Goal: Information Seeking & Learning: Learn about a topic

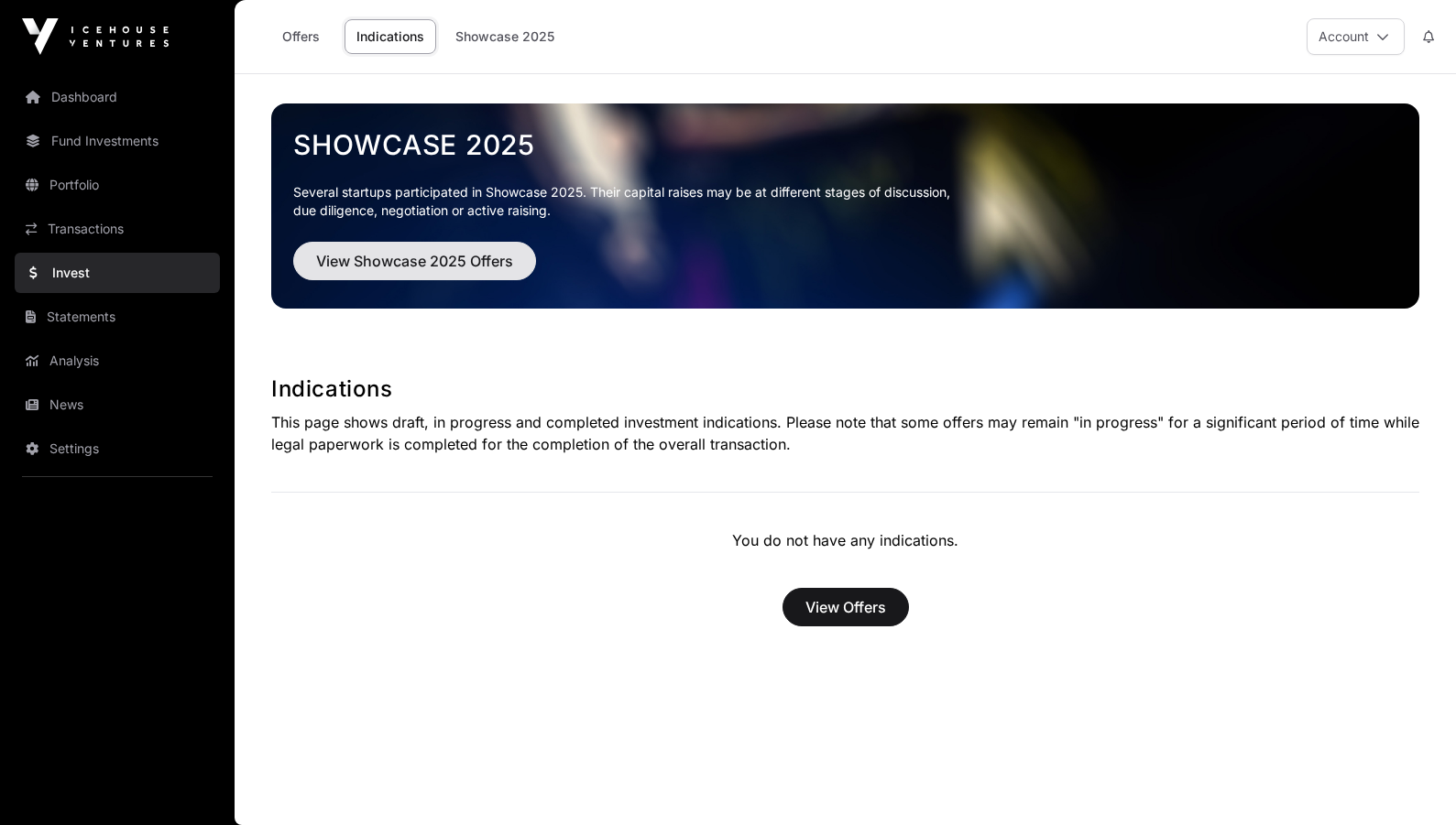
click at [422, 256] on span "View Showcase 2025 Offers" at bounding box center [415, 261] width 197 height 22
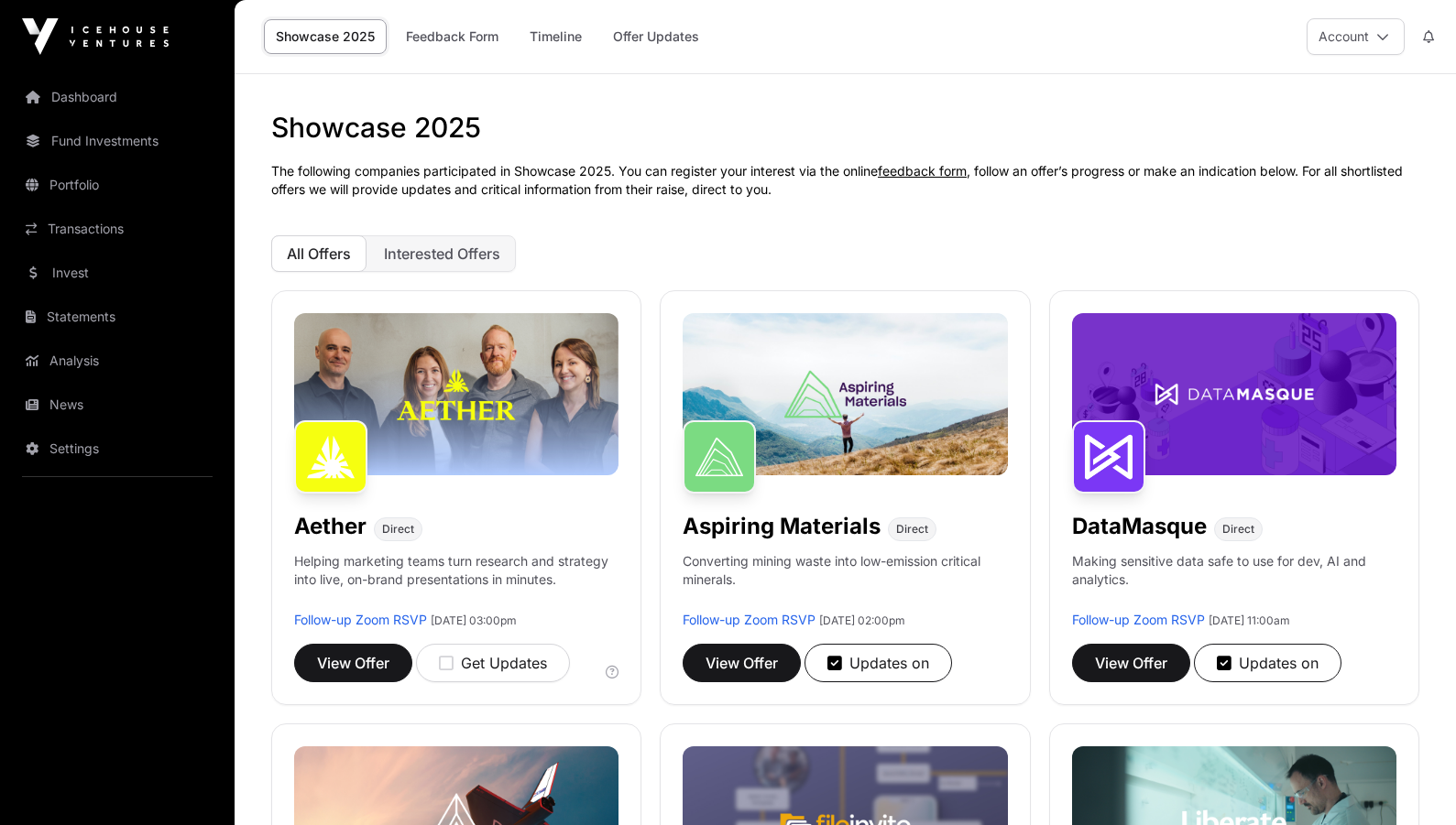
click at [804, 245] on div "All Offers Interested Offers" at bounding box center [845, 253] width 1148 height 36
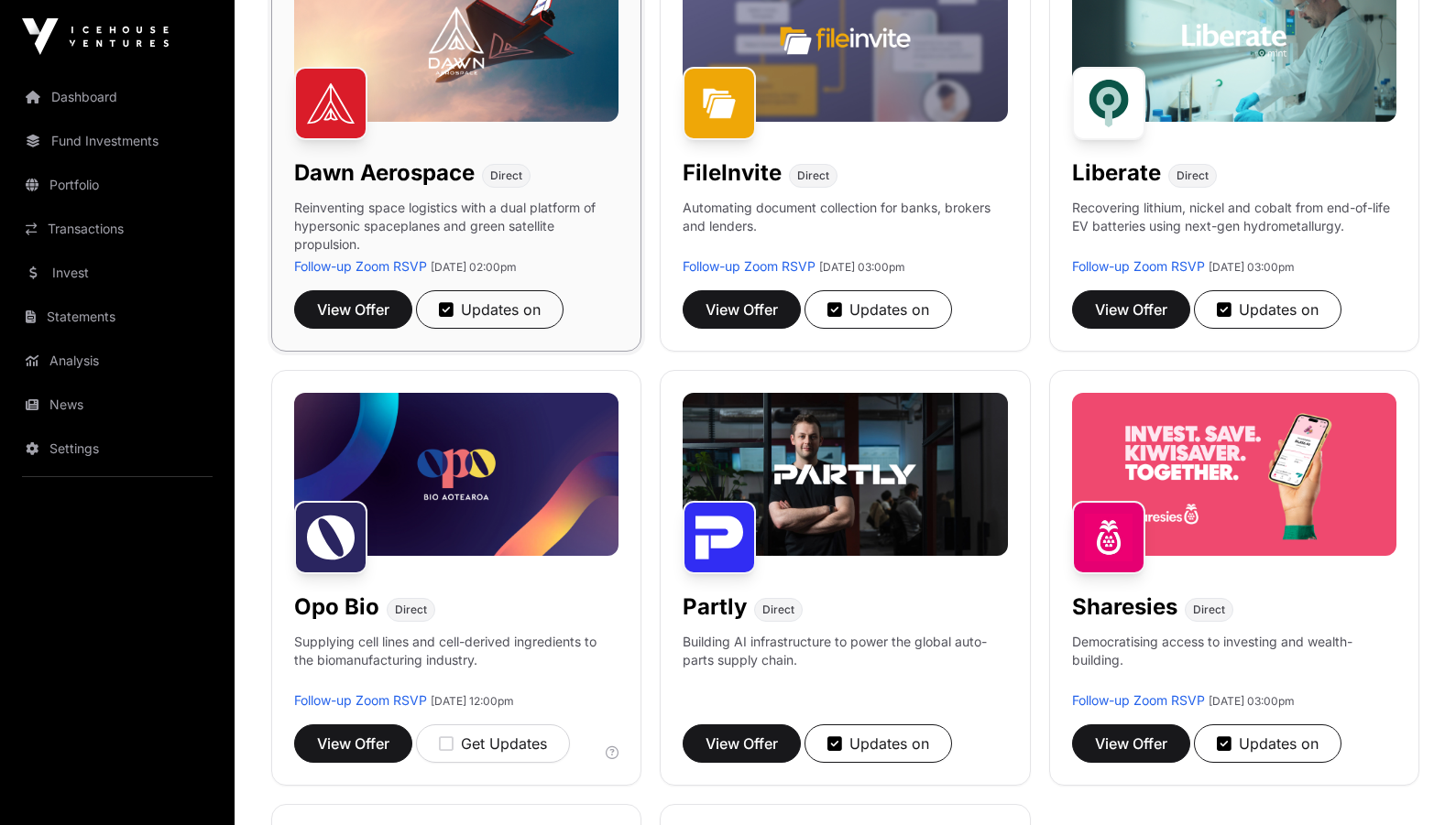
scroll to position [703, 0]
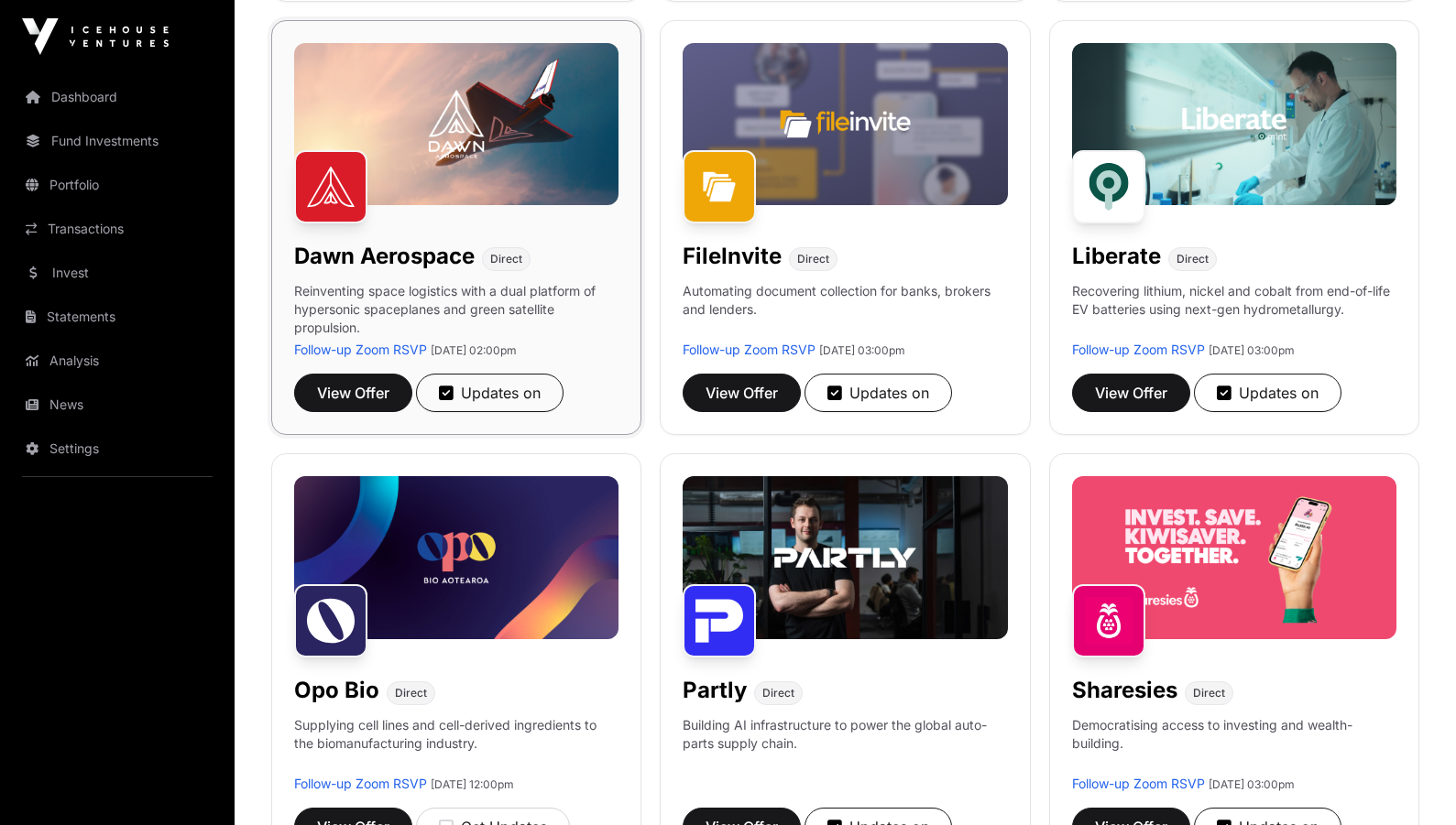
click at [384, 262] on h1 "Dawn Aerospace" at bounding box center [384, 256] width 181 height 29
click at [370, 398] on span "View Offer" at bounding box center [353, 393] width 72 height 22
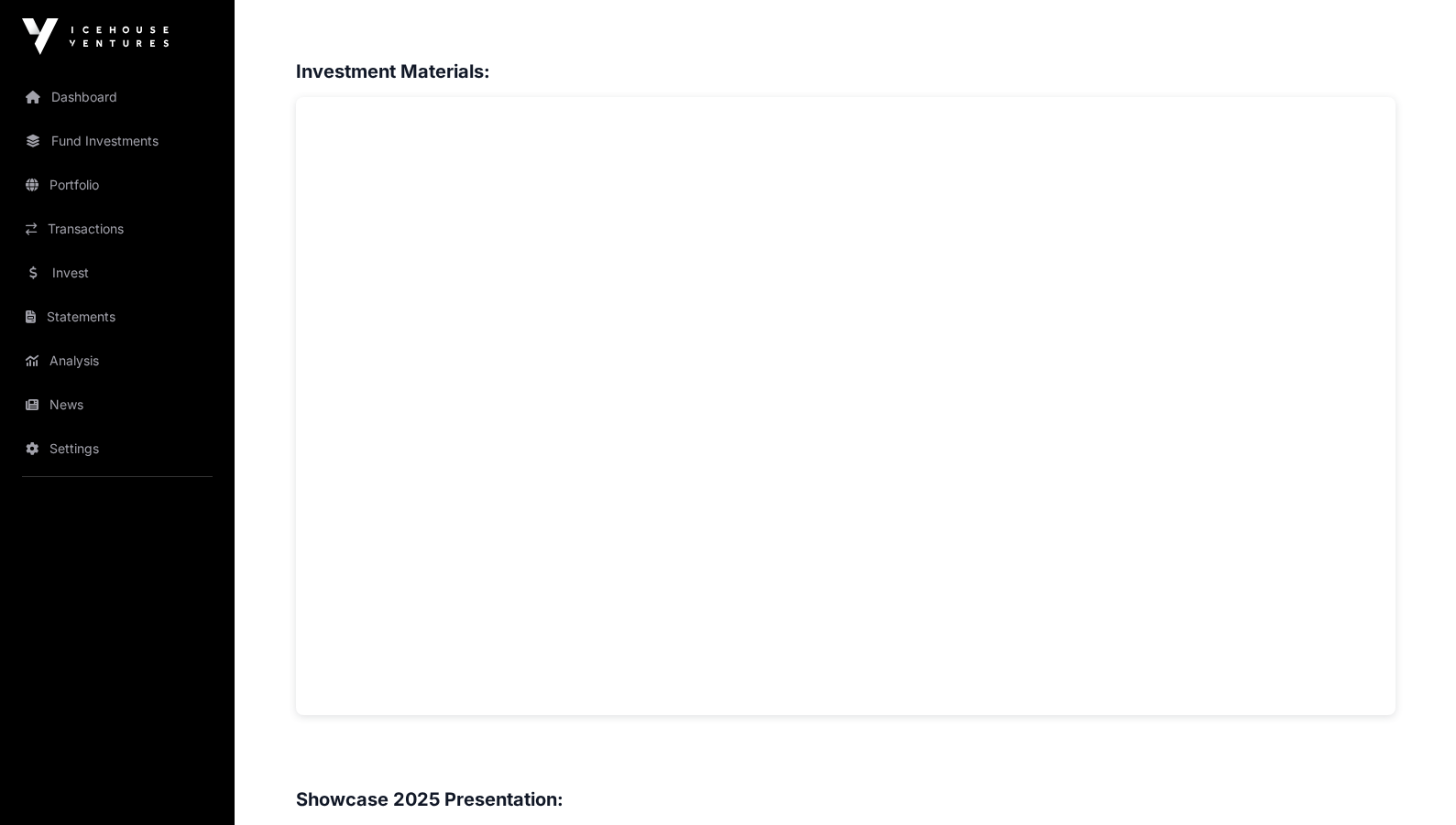
scroll to position [1432, 1]
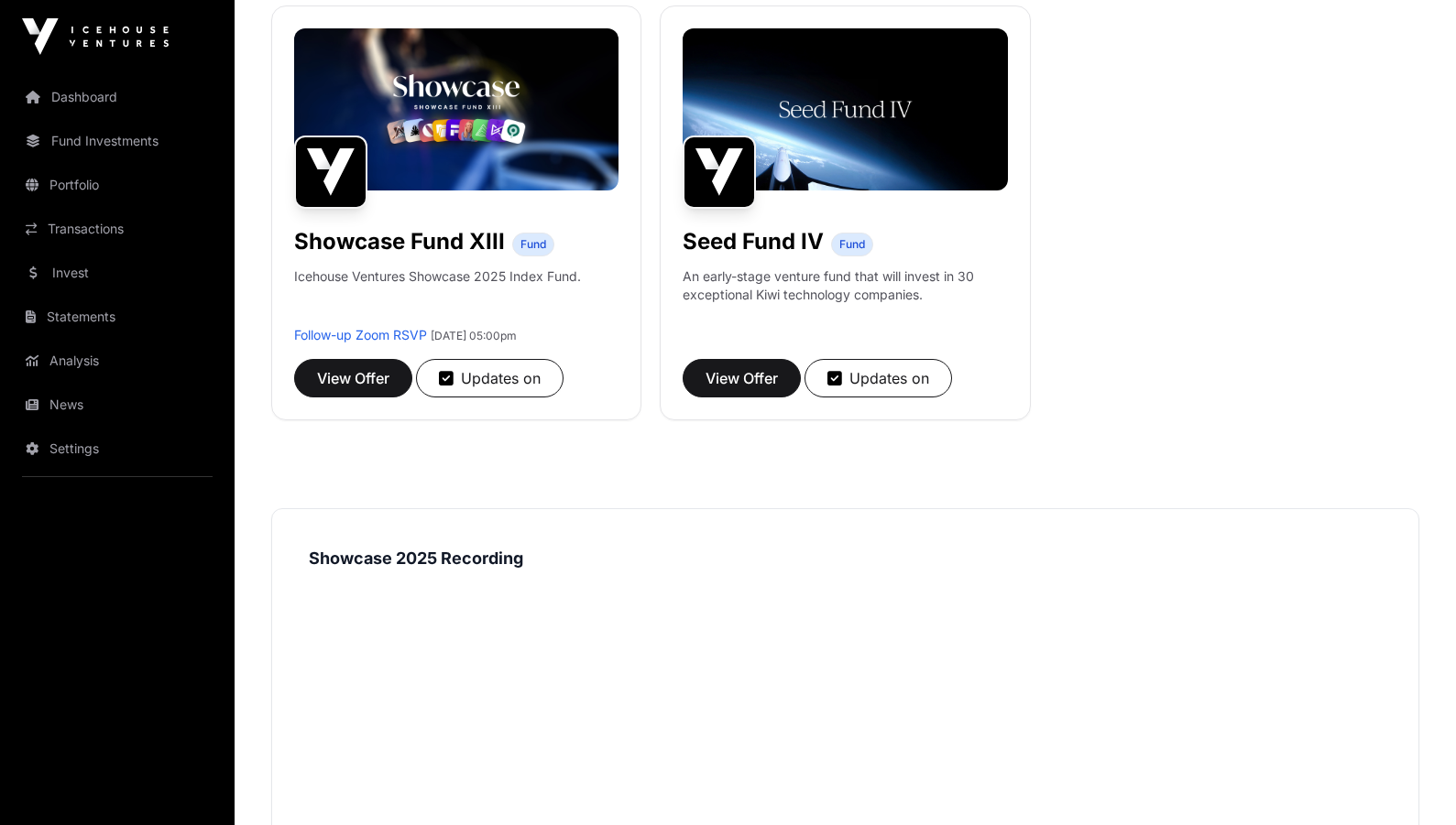
scroll to position [1516, 0]
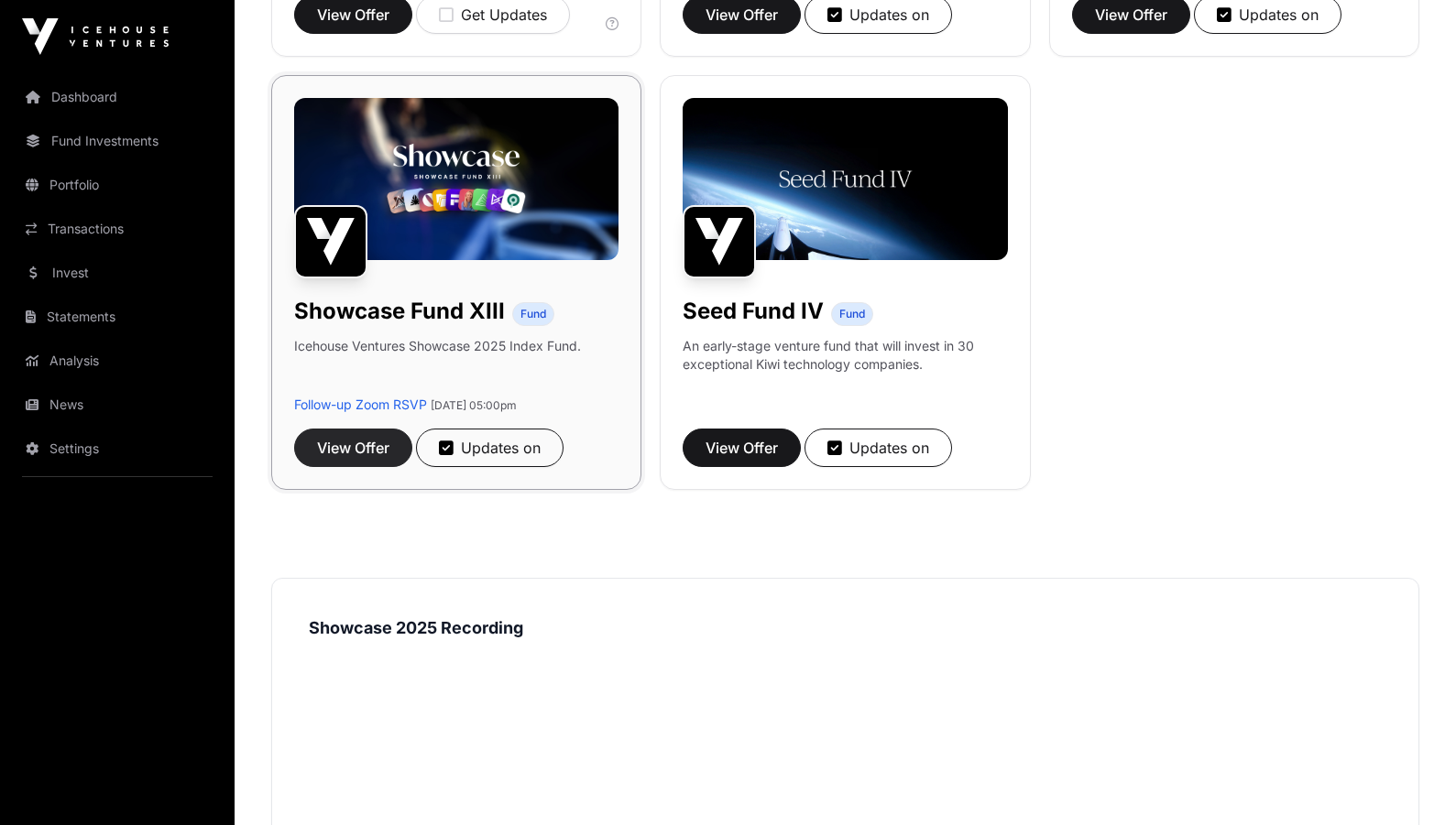
click at [363, 434] on button "View Offer" at bounding box center [353, 447] width 118 height 38
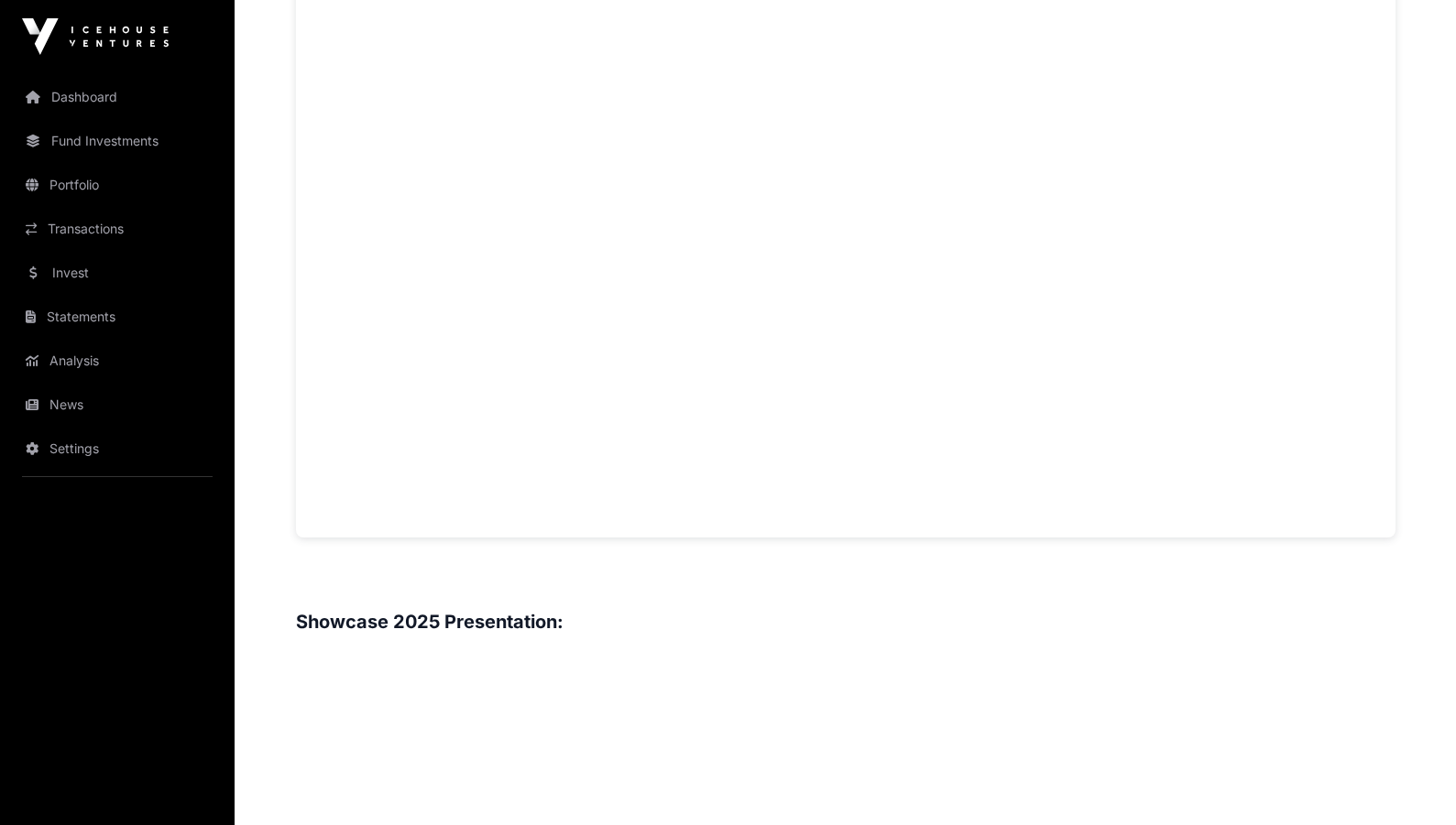
scroll to position [1231, 0]
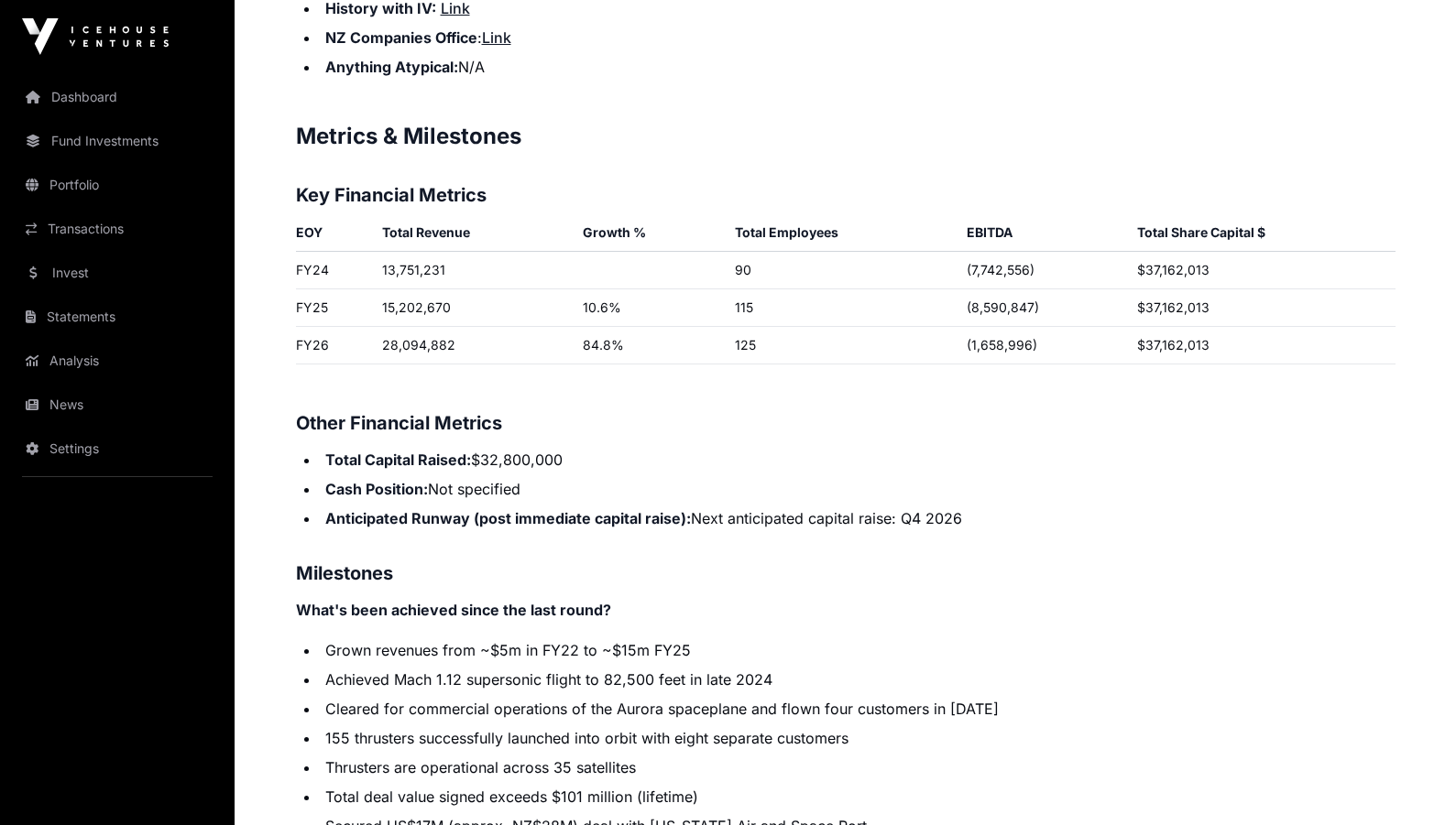
scroll to position [2868, 0]
click at [1043, 415] on p "Contents Introduction Round Overview Company Overview Metrics & Milestones High…" at bounding box center [845, 31] width 1099 height 3596
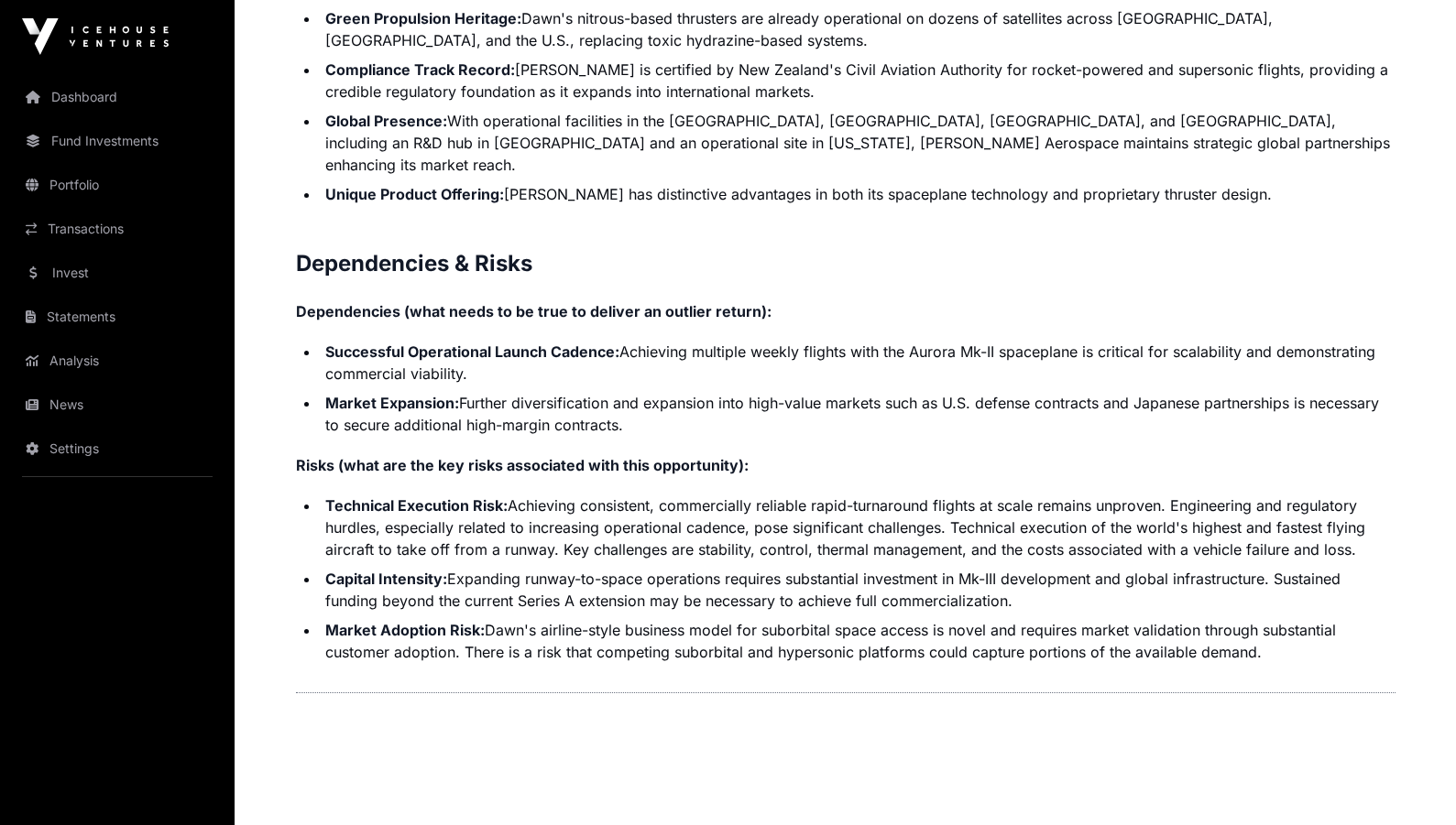
scroll to position [4035, 0]
